Goal: Connect with others: Connect with others

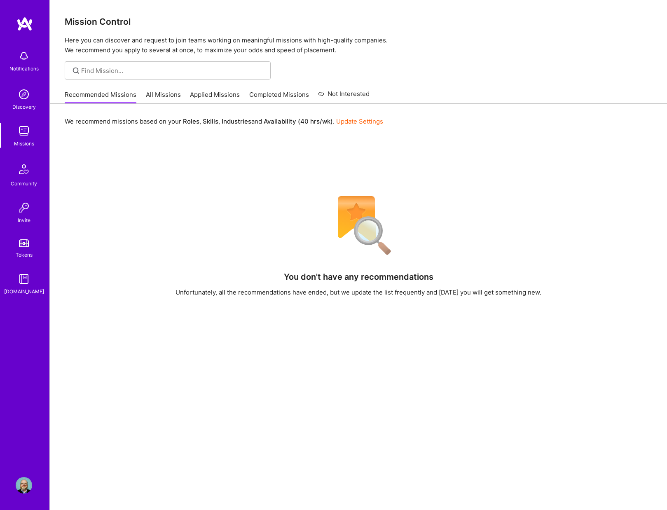
click at [19, 483] on img at bounding box center [24, 485] width 16 height 16
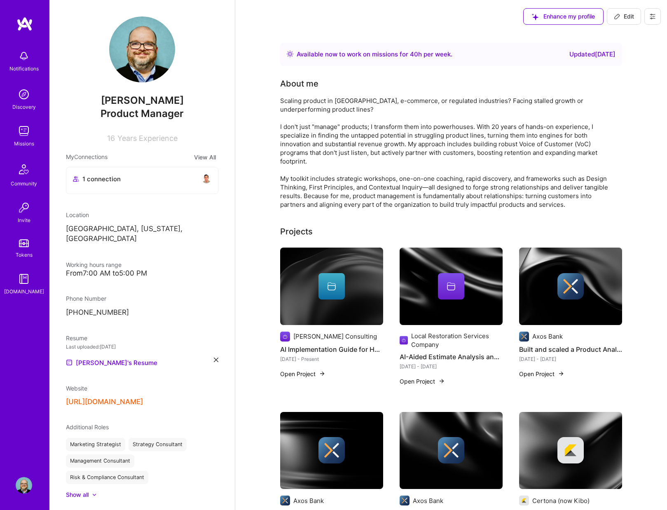
click at [650, 16] on icon at bounding box center [652, 16] width 7 height 7
click at [193, 155] on button "View All" at bounding box center [205, 156] width 27 height 9
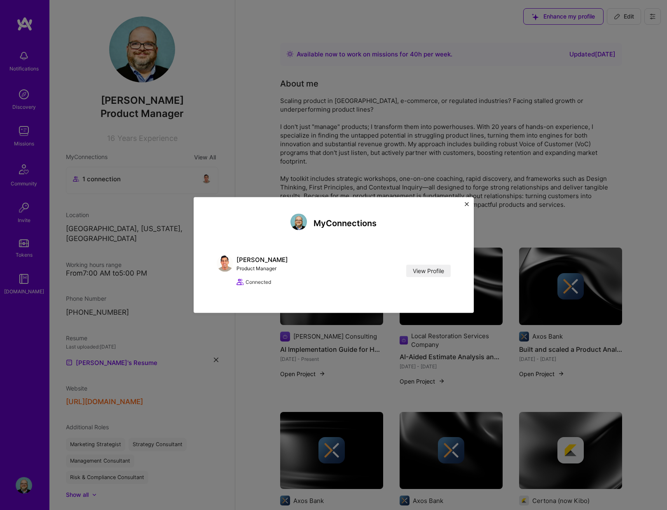
click at [466, 207] on button "Close" at bounding box center [467, 206] width 4 height 9
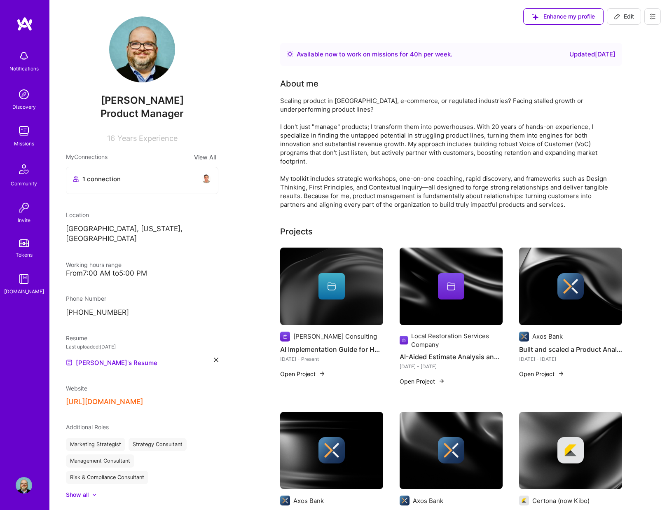
click at [28, 97] on img at bounding box center [24, 94] width 16 height 16
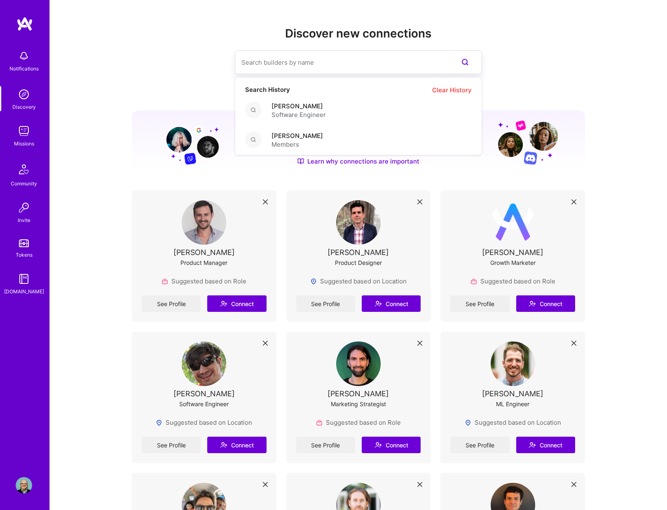
click at [295, 63] on input at bounding box center [341, 62] width 201 height 21
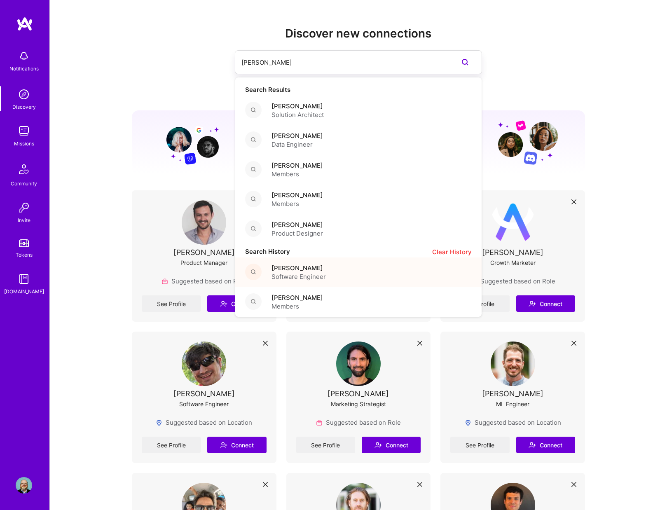
type input "[PERSON_NAME]"
click at [305, 276] on span "Software Engineer" at bounding box center [298, 276] width 54 height 9
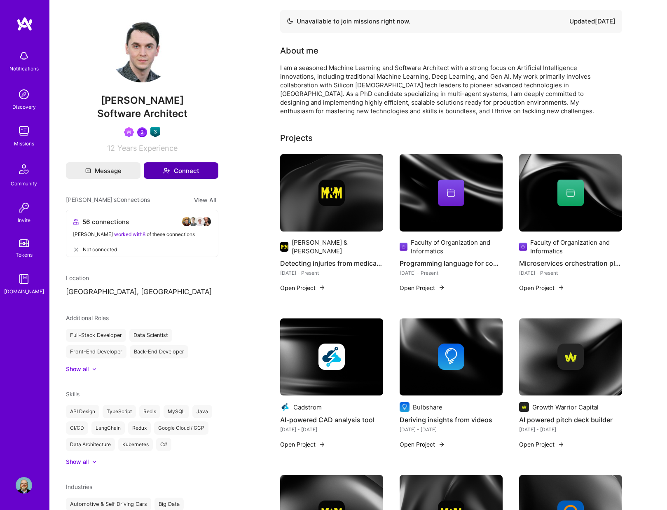
click at [172, 168] on button "Connect" at bounding box center [181, 170] width 75 height 16
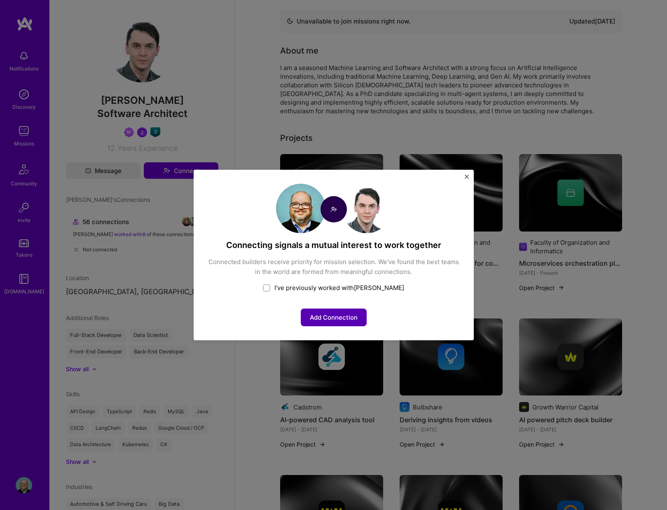
click at [321, 316] on button "Add Connection" at bounding box center [334, 318] width 66 height 18
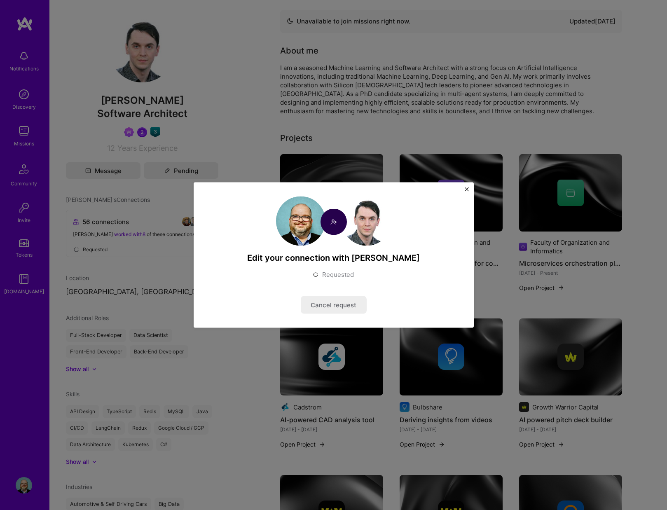
click at [468, 189] on img "Close" at bounding box center [467, 189] width 4 height 4
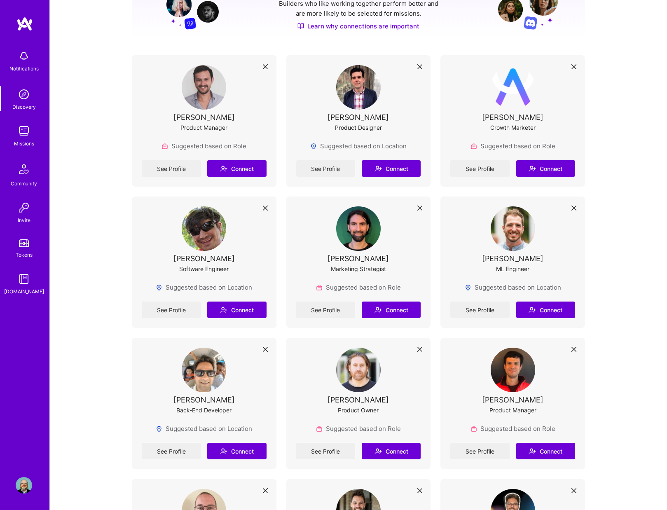
scroll to position [153, 0]
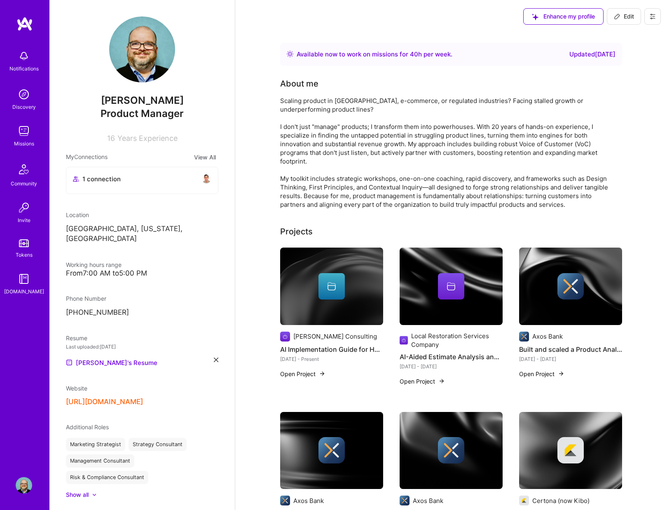
click at [196, 157] on button "View All" at bounding box center [205, 156] width 27 height 9
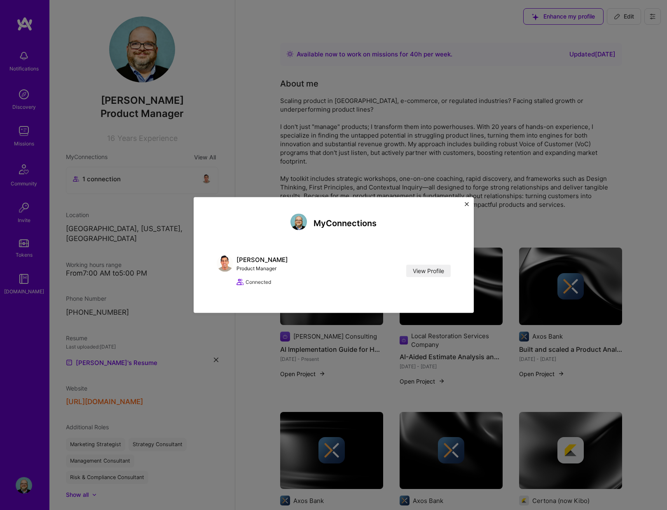
click at [466, 204] on img "Close" at bounding box center [467, 204] width 4 height 4
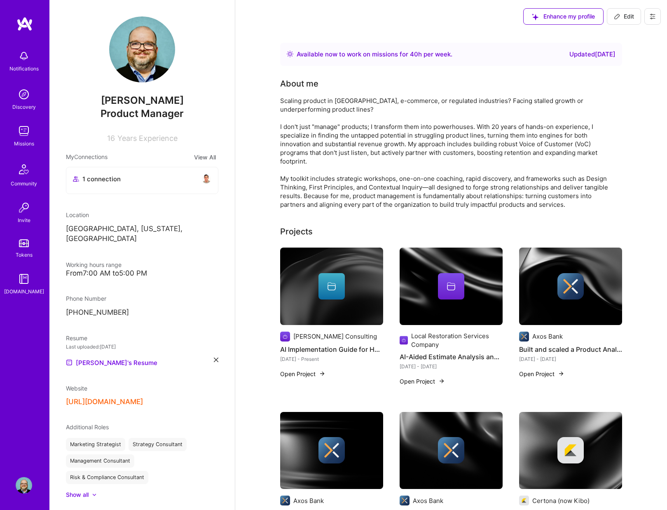
click at [103, 183] on span "1 connection" at bounding box center [101, 179] width 38 height 9
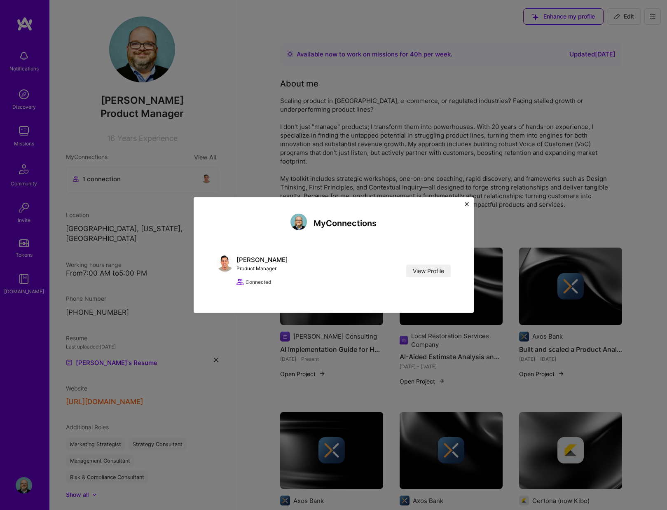
click at [467, 203] on img "Close" at bounding box center [467, 204] width 4 height 4
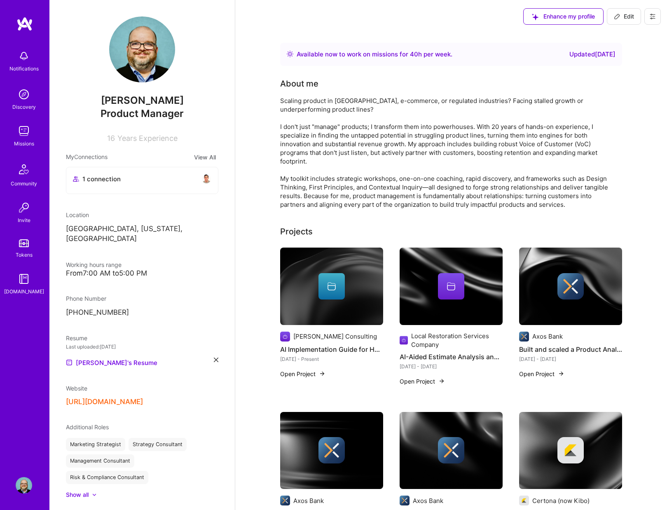
click at [203, 156] on button "View All" at bounding box center [205, 156] width 27 height 9
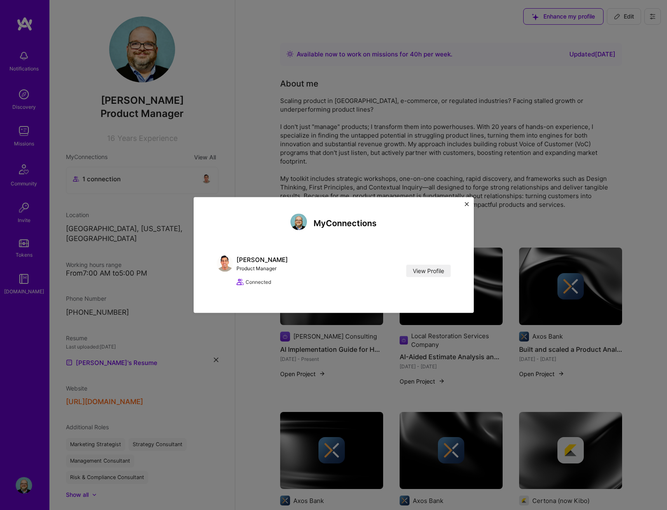
click at [469, 204] on div "My Connections [PERSON_NAME] Product Manager View Profile Connected View Profile" at bounding box center [334, 255] width 280 height 116
click at [462, 204] on div "My Connections [PERSON_NAME] Product Manager View Profile Connected View Profile" at bounding box center [334, 255] width 280 height 116
click at [466, 204] on img "Close" at bounding box center [467, 204] width 4 height 4
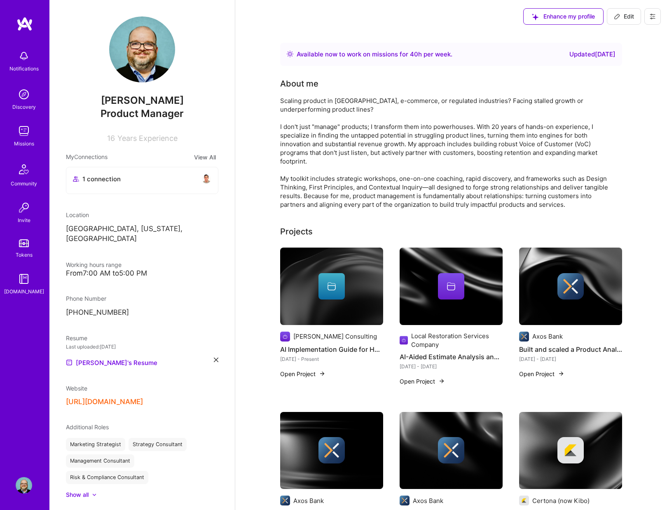
click at [24, 96] on img at bounding box center [24, 94] width 16 height 16
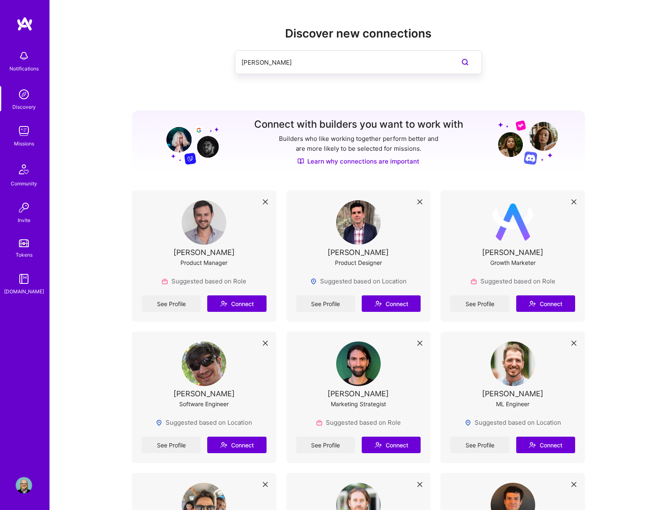
click at [299, 66] on input "[PERSON_NAME]" at bounding box center [341, 62] width 201 height 21
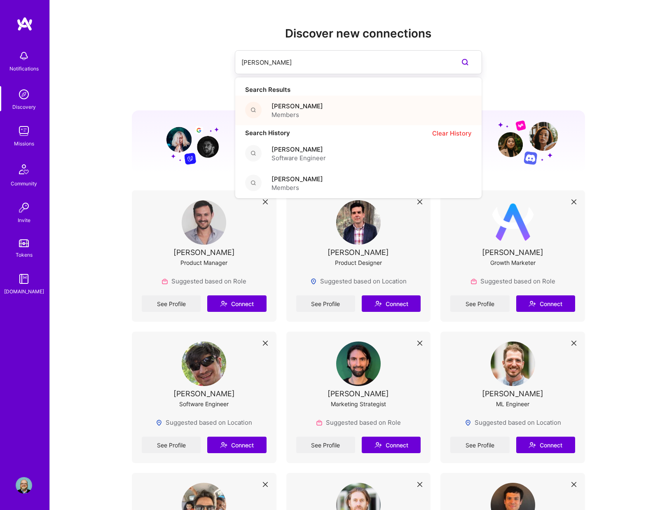
type input "[PERSON_NAME]"
click at [284, 101] on div "[PERSON_NAME] Members" at bounding box center [358, 111] width 246 height 30
